Goal: Obtain resource: Obtain resource

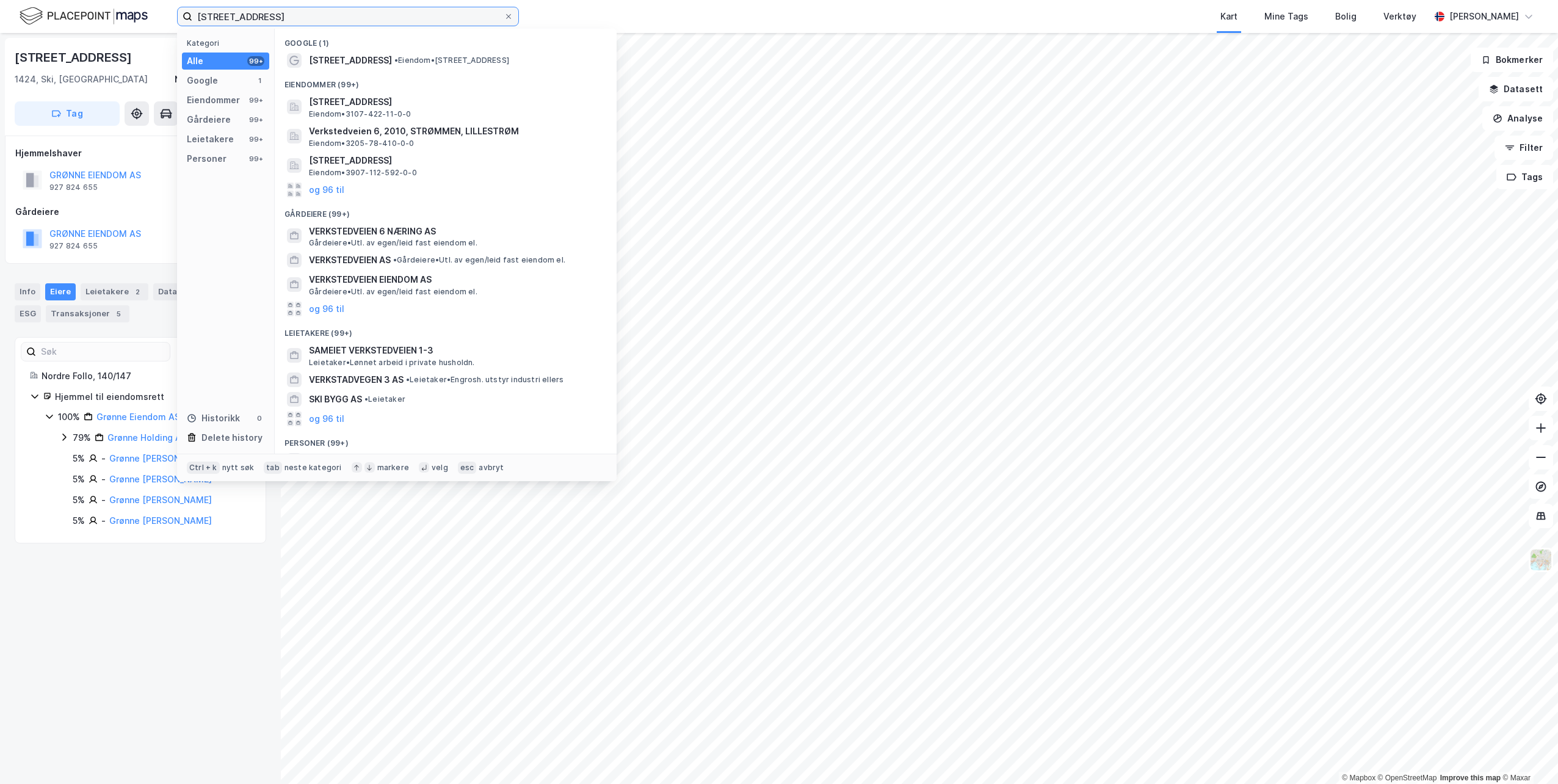
drag, startPoint x: 312, startPoint y: 15, endPoint x: 150, endPoint y: 9, distance: 162.1
click at [150, 9] on div "Verkstedveien 6, Ski Kategori Alle 99+ Google 1 Eiendommer 99+ Gårdeiere 99+ Le…" at bounding box center [779, 16] width 1558 height 33
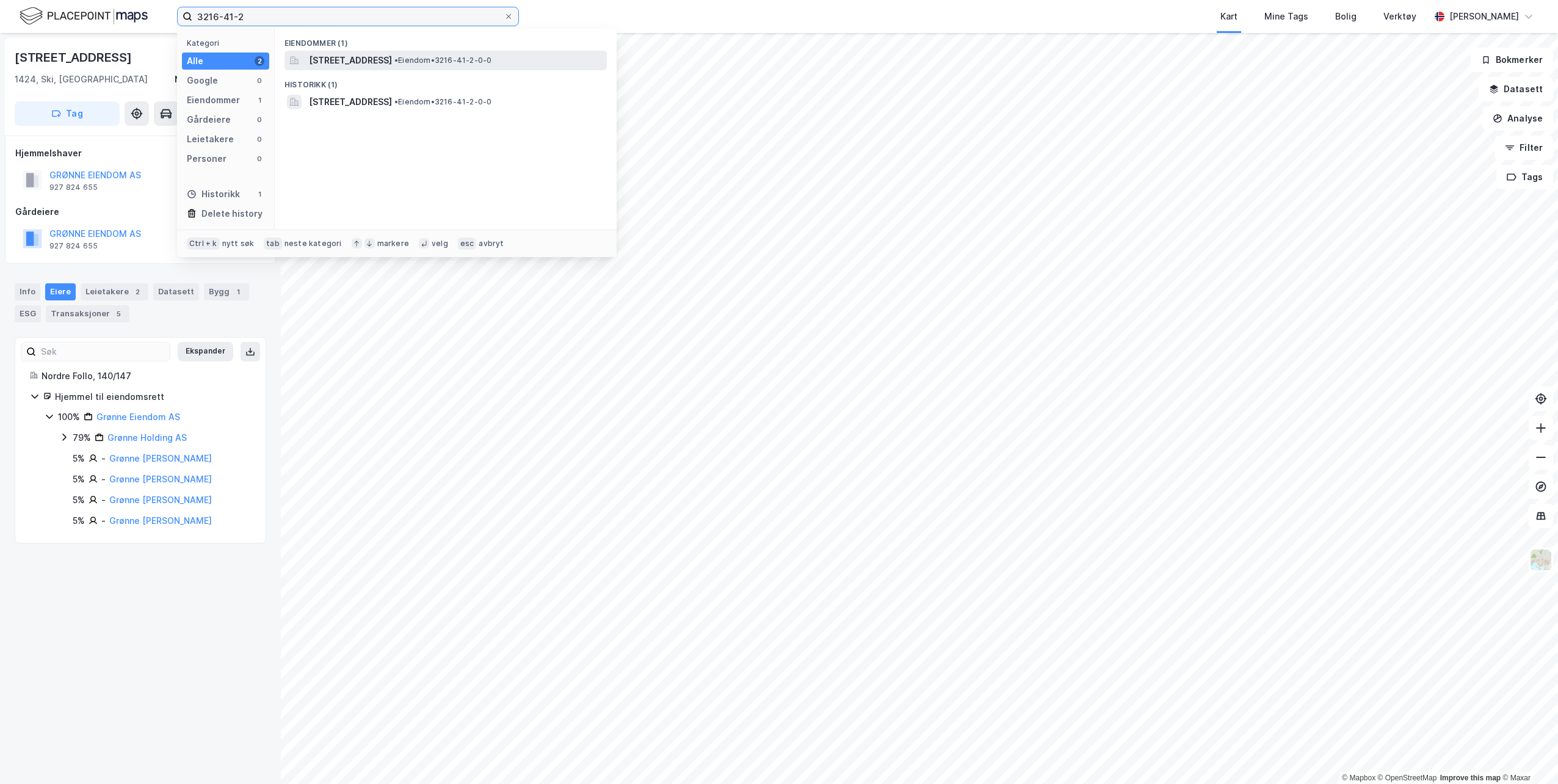
type input "3216-41-2"
click at [388, 62] on span "[STREET_ADDRESS]" at bounding box center [350, 60] width 83 height 15
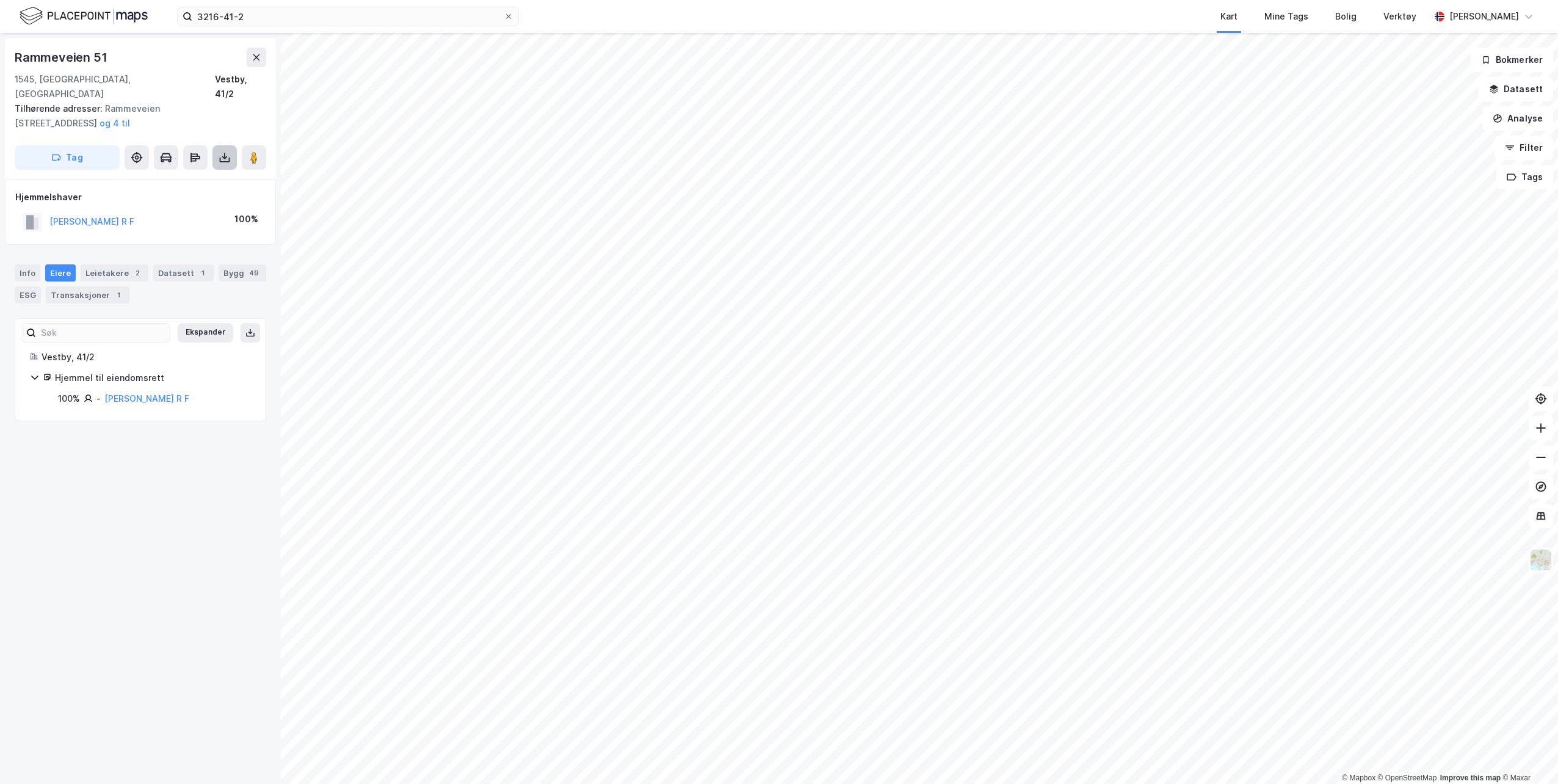
click at [228, 157] on icon at bounding box center [225, 159] width 10 height 5
click at [190, 177] on div "Last ned grunnbok" at bounding box center [164, 182] width 71 height 9
